Goal: Transaction & Acquisition: Download file/media

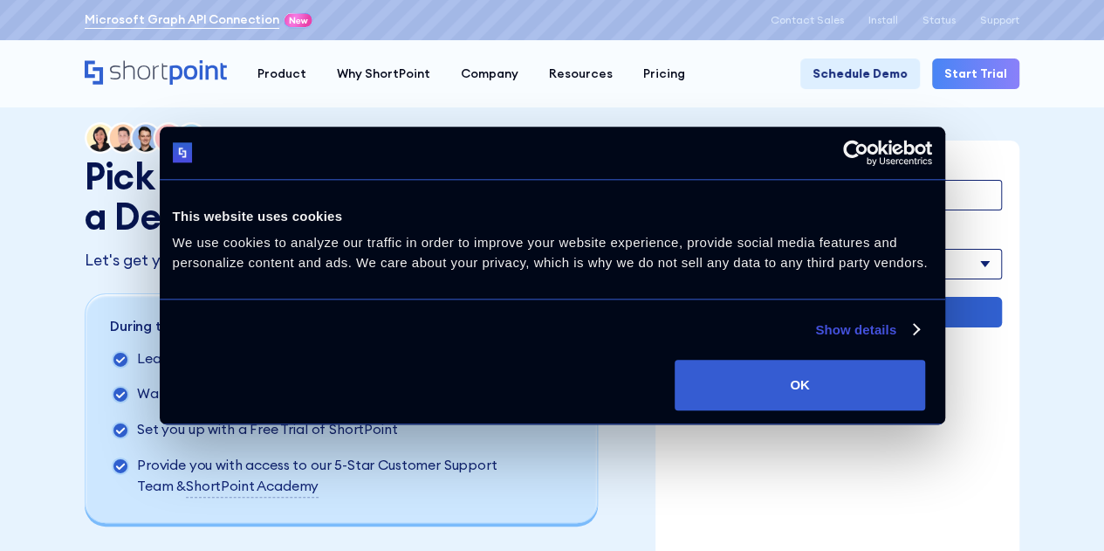
click at [240, 22] on link "Microsoft Graph API Connection" at bounding box center [182, 19] width 195 height 18
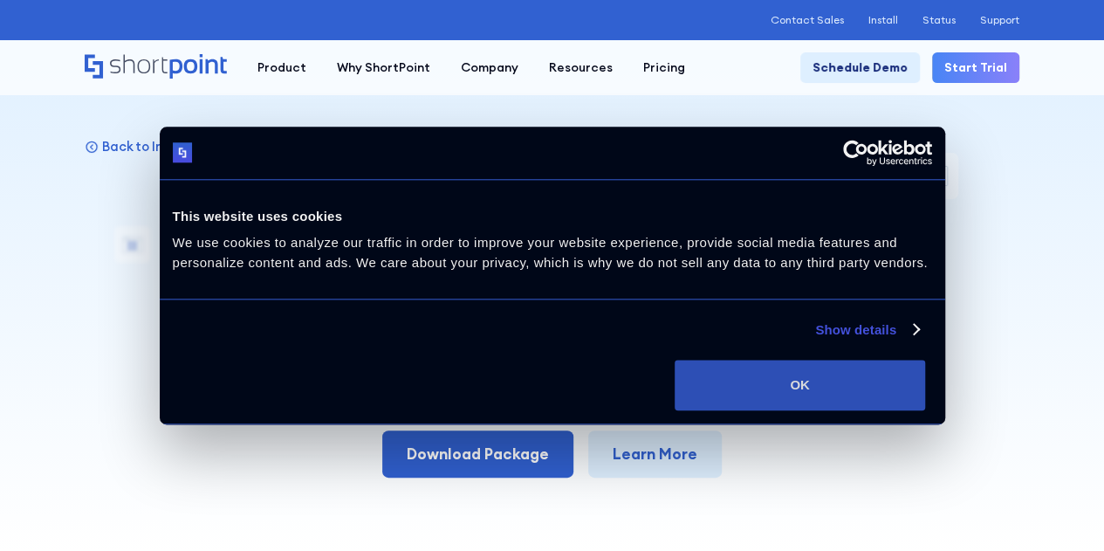
click at [888, 401] on button "OK" at bounding box center [800, 385] width 251 height 51
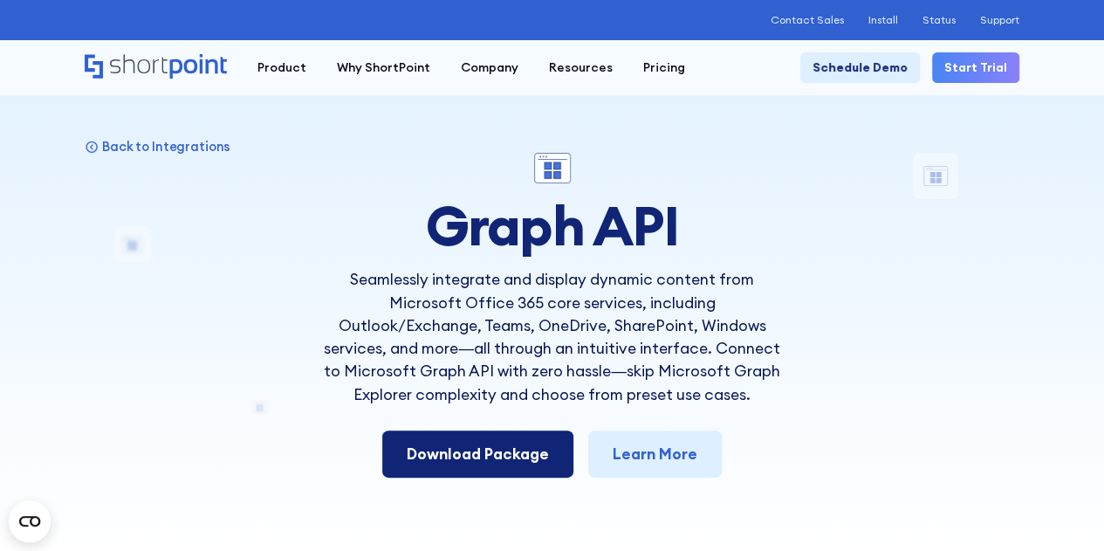
click at [489, 447] on link "Download Package" at bounding box center [477, 453] width 191 height 47
